Goal: Navigation & Orientation: Find specific page/section

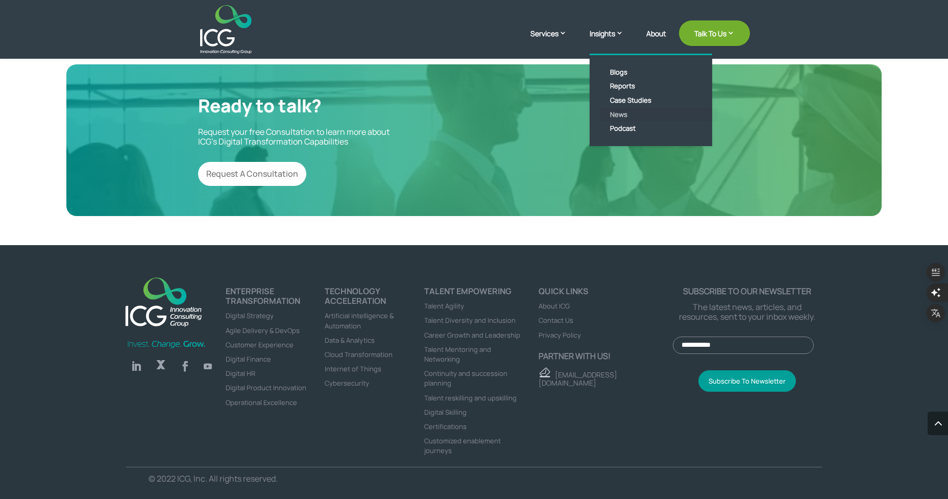
click at [613, 114] on link "News" at bounding box center [658, 115] width 117 height 14
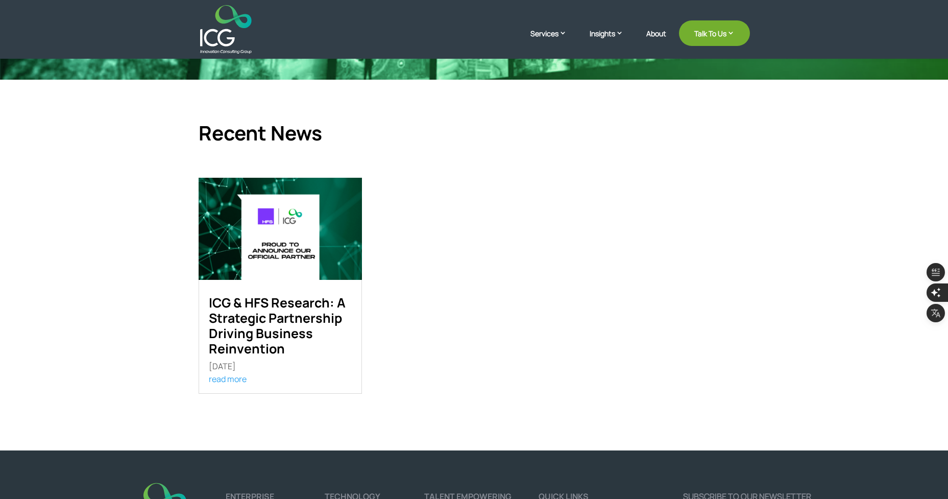
scroll to position [204, 0]
click at [211, 39] on img at bounding box center [226, 29] width 52 height 49
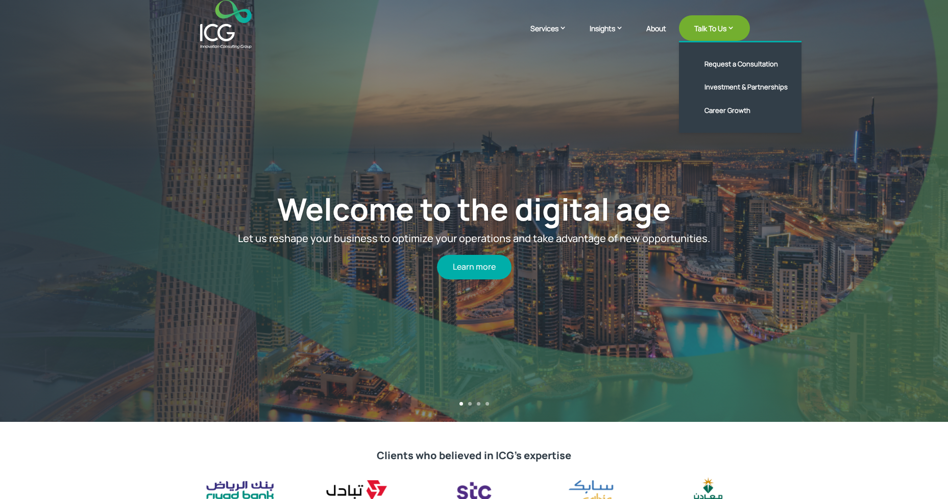
click at [734, 28] on link "Talk To Us" at bounding box center [714, 28] width 71 height 26
click at [728, 30] on link "Talk To Us" at bounding box center [714, 28] width 71 height 26
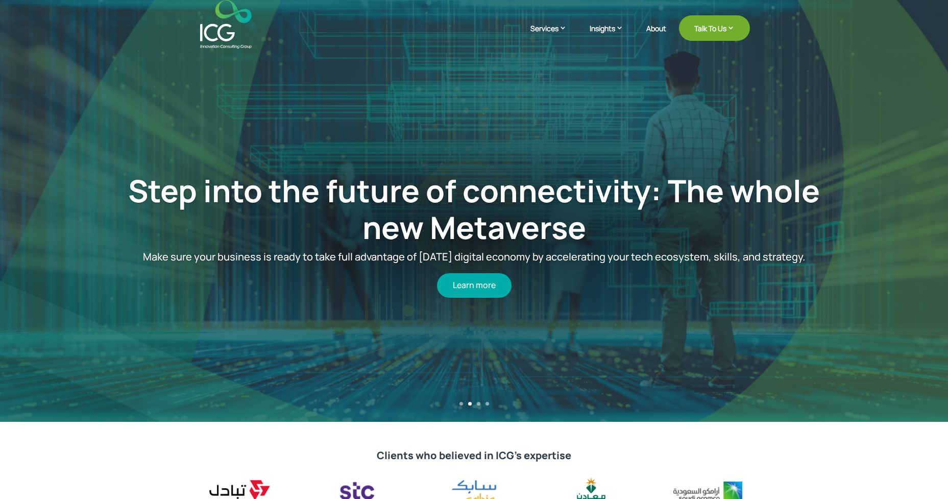
click at [228, 28] on img at bounding box center [226, 24] width 52 height 49
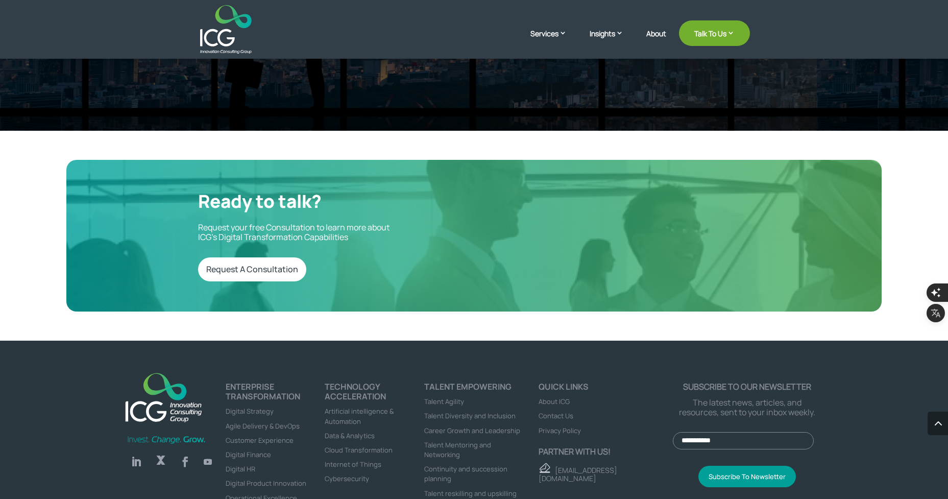
scroll to position [3391, 0]
